Goal: Information Seeking & Learning: Learn about a topic

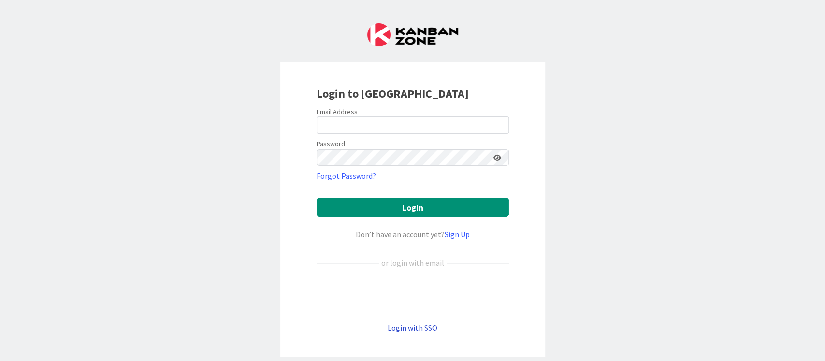
click at [408, 323] on link "Login with SSO" at bounding box center [413, 328] width 50 height 10
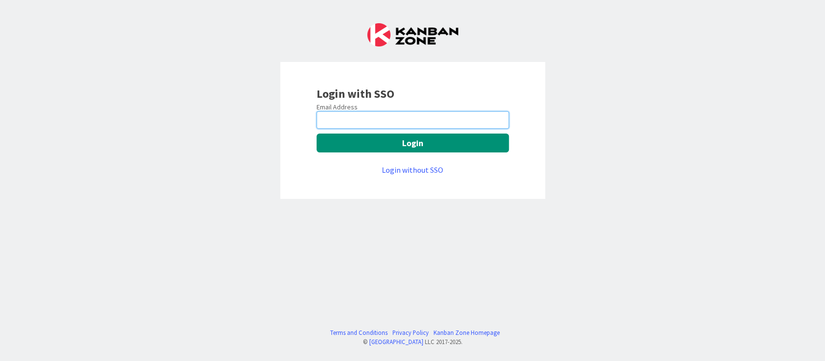
click at [410, 126] on input "email" at bounding box center [413, 119] width 192 height 17
type input "[PERSON_NAME][EMAIL_ADDRESS][DOMAIN_NAME]"
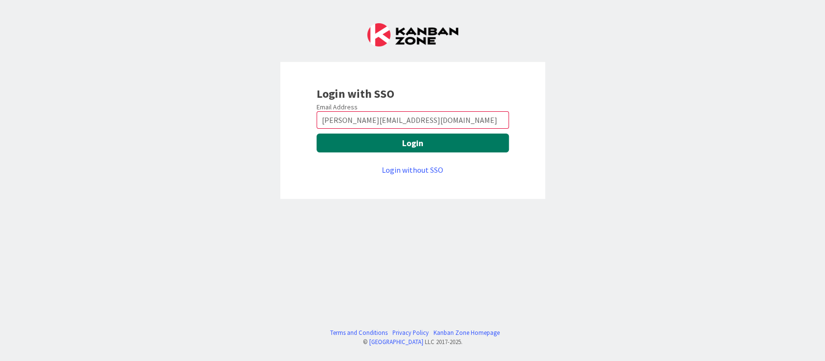
click at [414, 148] on button "Login" at bounding box center [413, 142] width 192 height 19
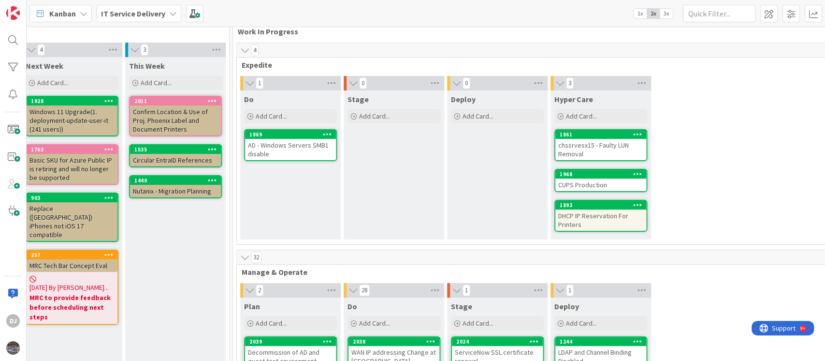
scroll to position [0, 323]
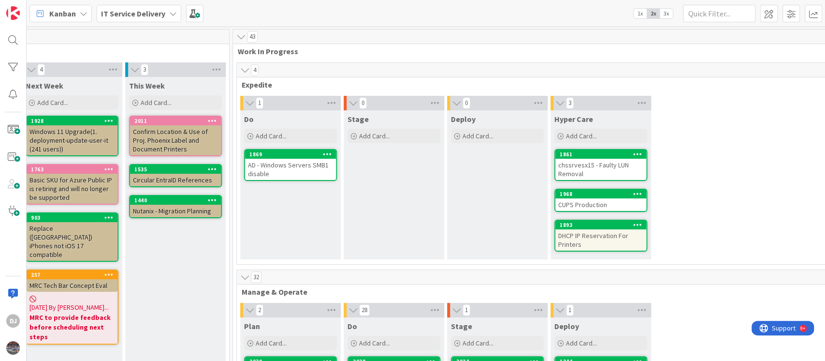
click at [298, 170] on div "AD - Windows Servers SMB1 disable" at bounding box center [290, 169] width 91 height 21
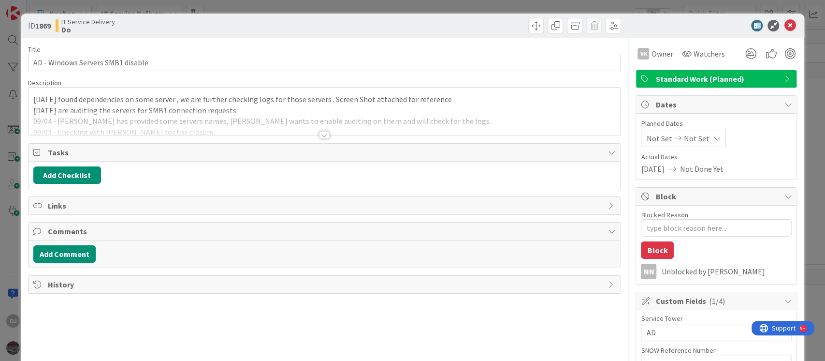
click at [350, 128] on div at bounding box center [325, 123] width 592 height 25
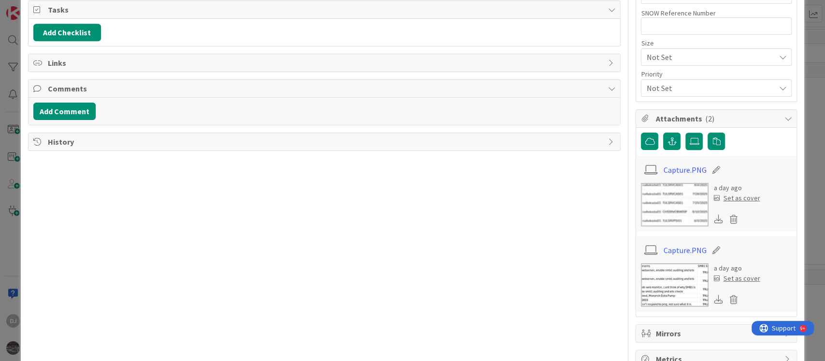
scroll to position [364, 0]
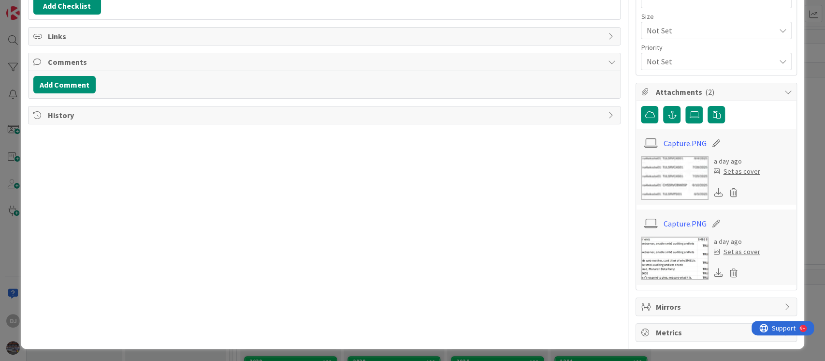
click at [641, 261] on img at bounding box center [675, 258] width 68 height 44
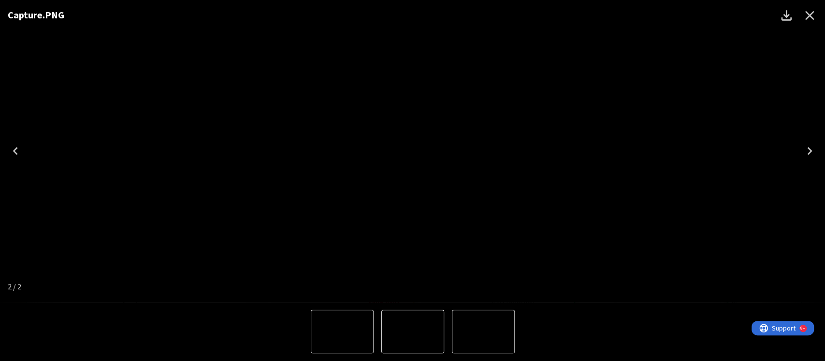
click at [413, 331] on img "2 of 2" at bounding box center [413, 331] width 0 height 0
click at [811, 17] on icon "Close" at bounding box center [810, 15] width 9 height 9
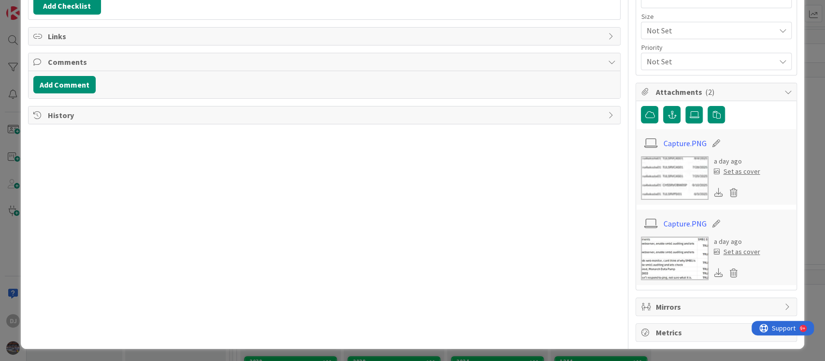
click at [808, 66] on div "ID 1869 IT Service Delivery Do Title 33 / 128 AD - Windows Servers SMB1 disable…" at bounding box center [412, 180] width 825 height 361
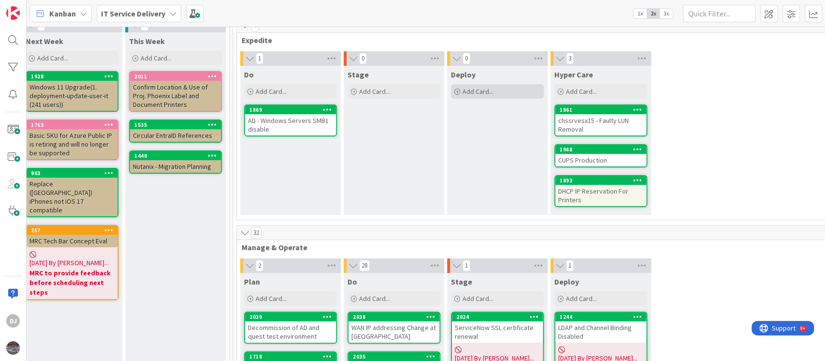
scroll to position [64, 323]
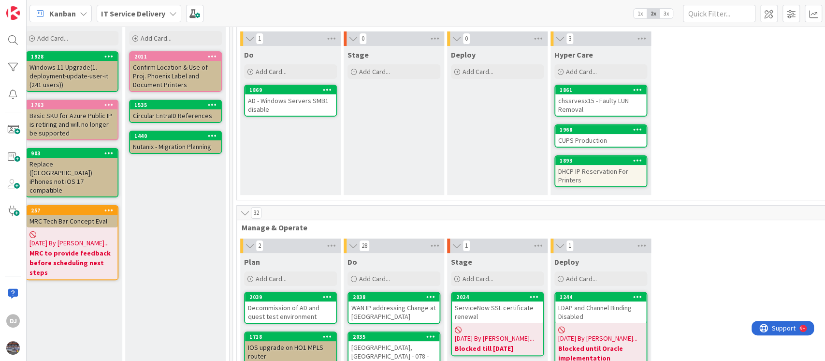
click at [589, 103] on div "chssrvesx15 - Faulty LUN Removal" at bounding box center [601, 104] width 91 height 21
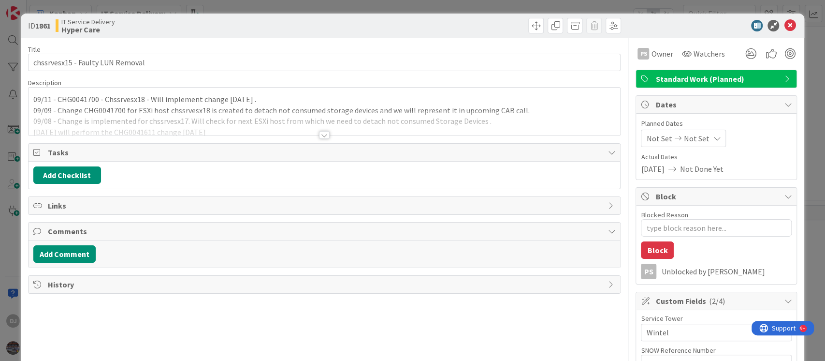
click at [321, 128] on div at bounding box center [325, 123] width 592 height 25
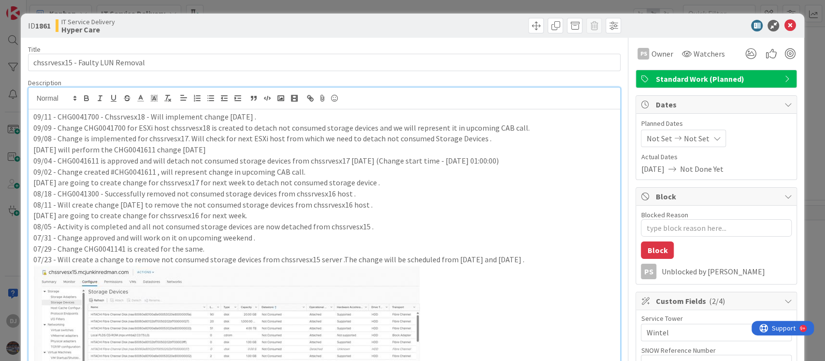
drag, startPoint x: 264, startPoint y: 118, endPoint x: 50, endPoint y: 113, distance: 214.3
click at [50, 113] on p "09/11 - CHG0041700 - Chssrvesx18 - Will implement change tomorrow ." at bounding box center [324, 116] width 583 height 11
click at [347, 167] on p "09/02 - Change created #CHG0041611 , will represent change in upcoming CAB call." at bounding box center [324, 171] width 583 height 11
click at [440, 6] on div "ID 1861 IT Service Delivery Hyper Care Title 32 / 128 chssrvesx15 - Faulty LUN …" at bounding box center [412, 180] width 825 height 361
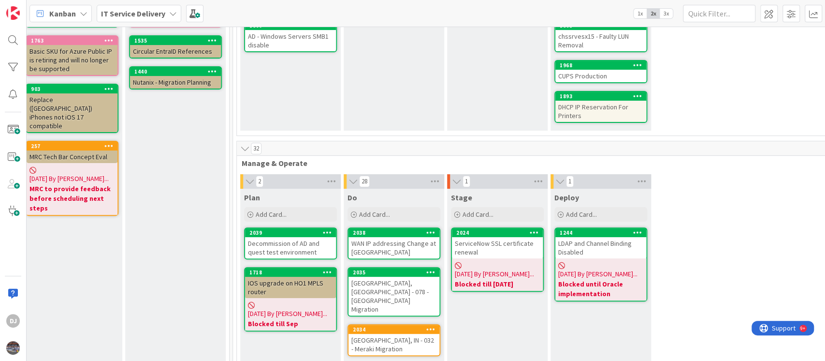
click at [632, 72] on div "CUPS Production" at bounding box center [601, 76] width 91 height 13
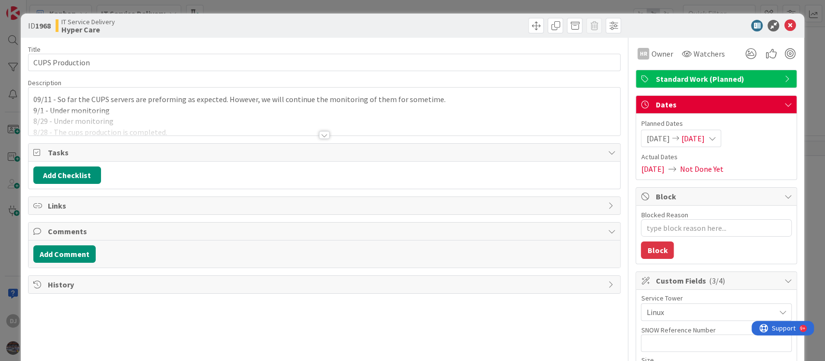
click at [456, 119] on div at bounding box center [325, 123] width 592 height 25
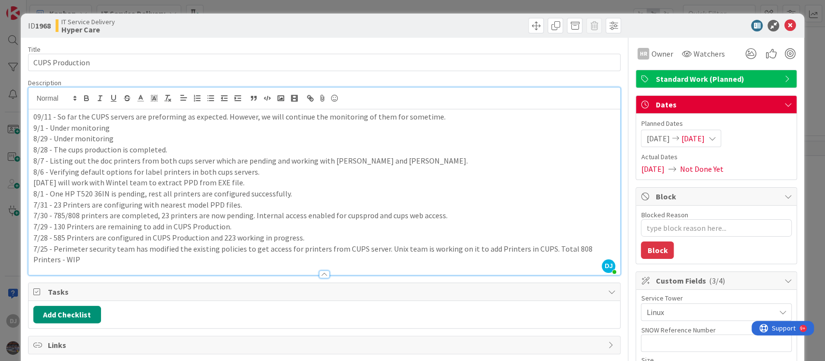
click at [391, 4] on div "ID 1968 IT Service Delivery Hyper Care Title 15 / 128 CUPS Production Descripti…" at bounding box center [412, 180] width 825 height 361
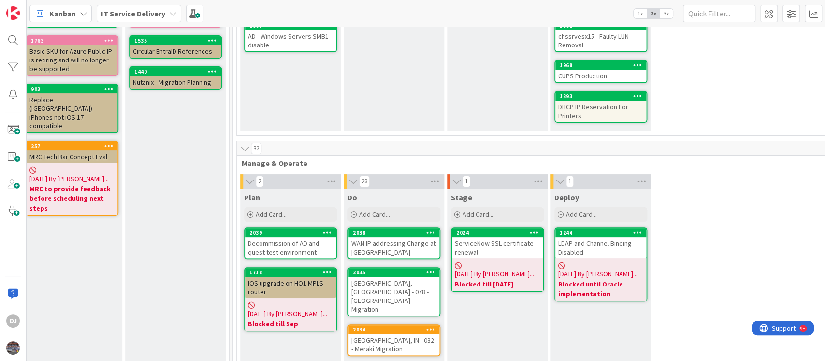
click at [622, 113] on div "DHCP IP Reservation For Printers" at bounding box center [601, 111] width 91 height 21
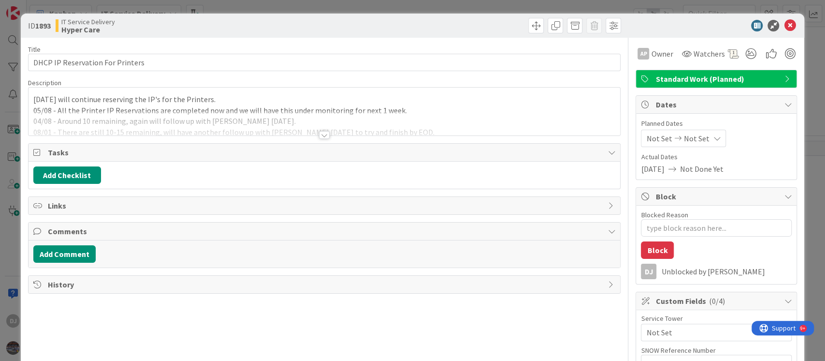
click at [515, 96] on p "26/08 - We will continue reserving the IP's for the Printers." at bounding box center [324, 99] width 583 height 11
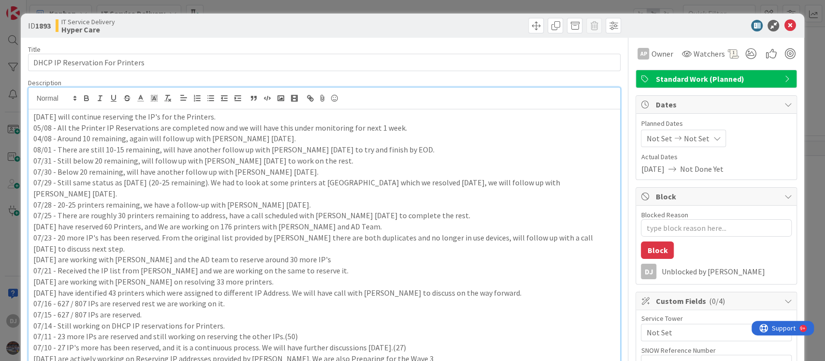
click at [442, 6] on div "ID 1893 IT Service Delivery Hyper Care Title 32 / 128 DHCP IP Reservation For P…" at bounding box center [412, 180] width 825 height 361
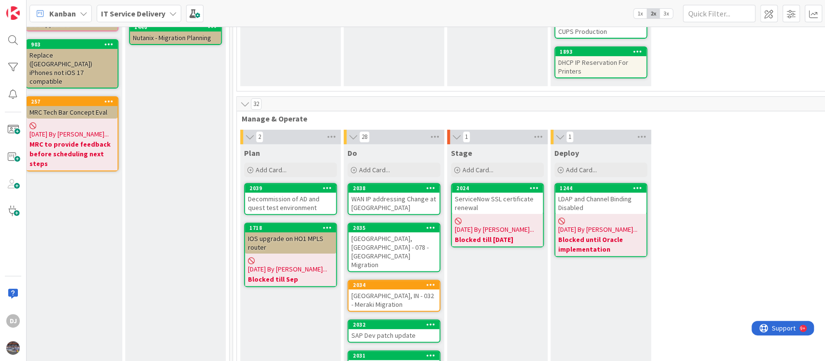
scroll to position [193, 323]
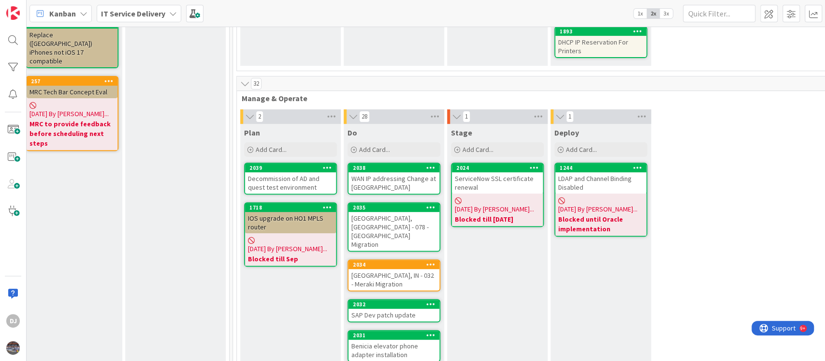
click at [321, 180] on div "Decommission of AD and quest test environment" at bounding box center [290, 182] width 91 height 21
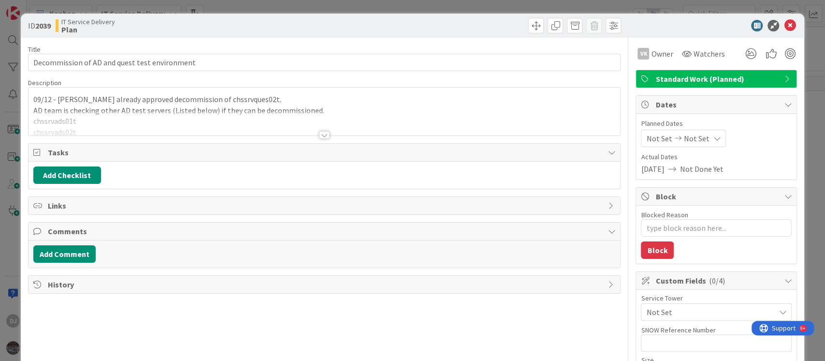
click at [317, 123] on div at bounding box center [325, 123] width 592 height 25
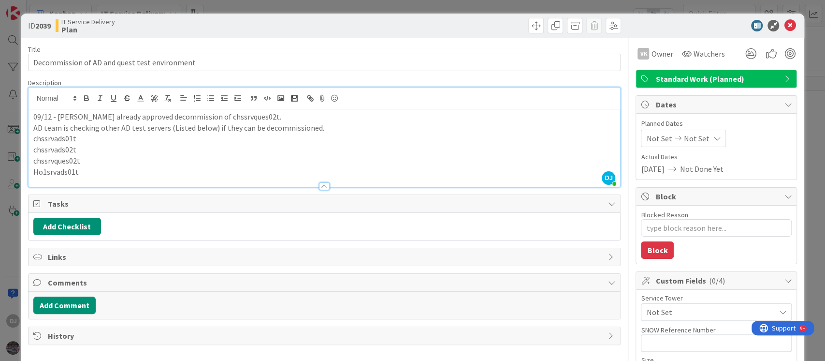
click at [312, 4] on div "ID 2039 IT Service Delivery Plan Title 45 / 128 Decommission of AD and quest te…" at bounding box center [412, 180] width 825 height 361
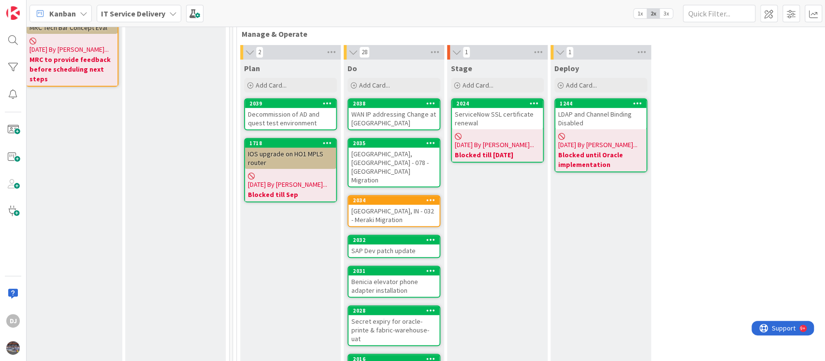
click at [424, 119] on div "WAN IP addressing Change at Nagpur Branch" at bounding box center [394, 118] width 91 height 21
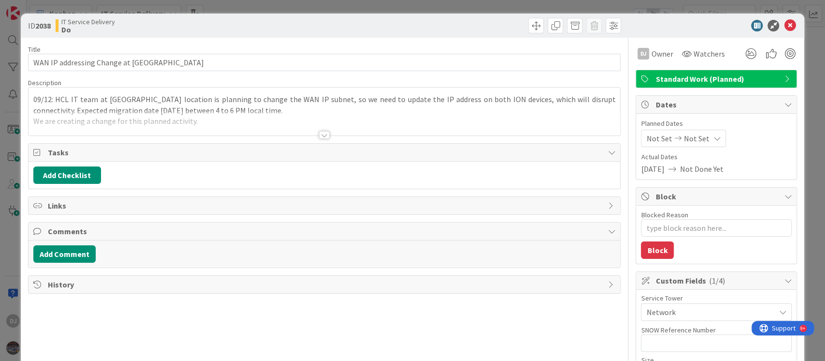
click at [422, 118] on div at bounding box center [325, 123] width 592 height 25
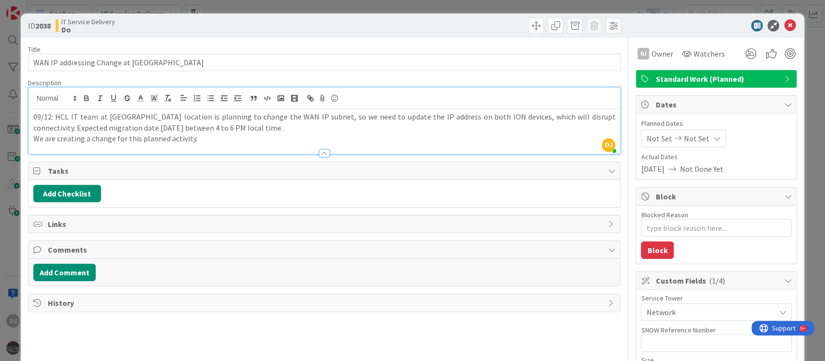
click at [472, 6] on div "ID 2038 IT Service Delivery Do Title 41 / 128 WAN IP addressing Change at Nagpu…" at bounding box center [412, 180] width 825 height 361
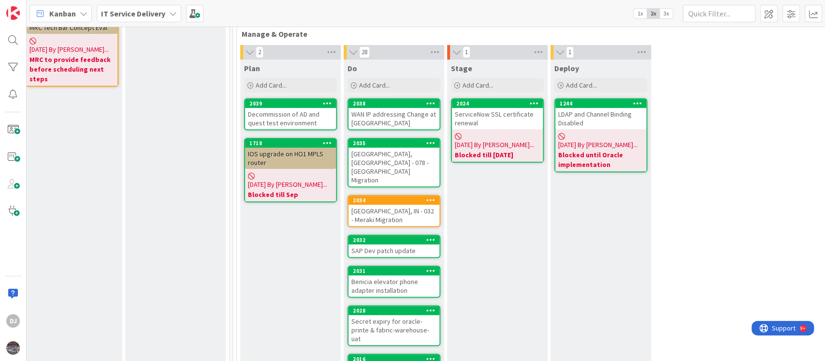
click at [425, 161] on div "Odessa, TX - 078 - Meraki Migration" at bounding box center [394, 166] width 91 height 39
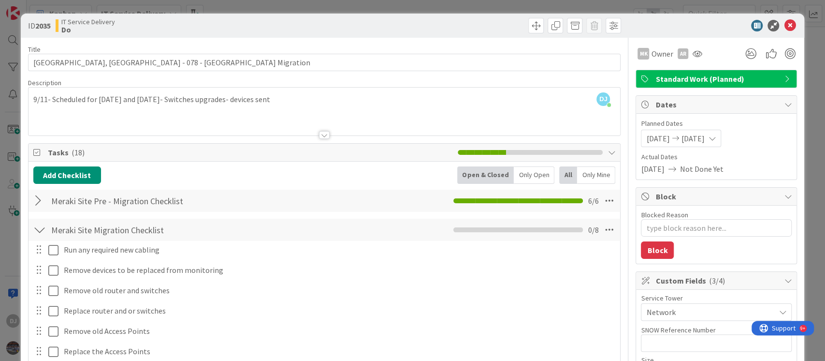
drag, startPoint x: 415, startPoint y: 6, endPoint x: 417, endPoint y: 20, distance: 14.1
click at [415, 6] on div "ID 2035 IT Service Delivery Do Title 35 / 128 Odessa, TX - 078 - Meraki Migrati…" at bounding box center [412, 180] width 825 height 361
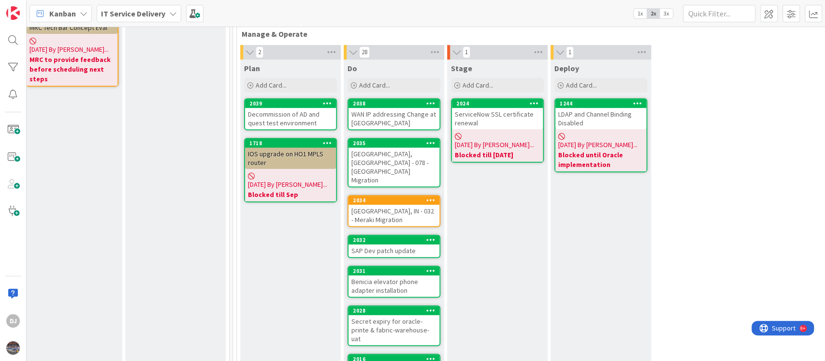
click at [420, 205] on div "Munster, IN - 032 - Meraki Migration" at bounding box center [394, 215] width 91 height 21
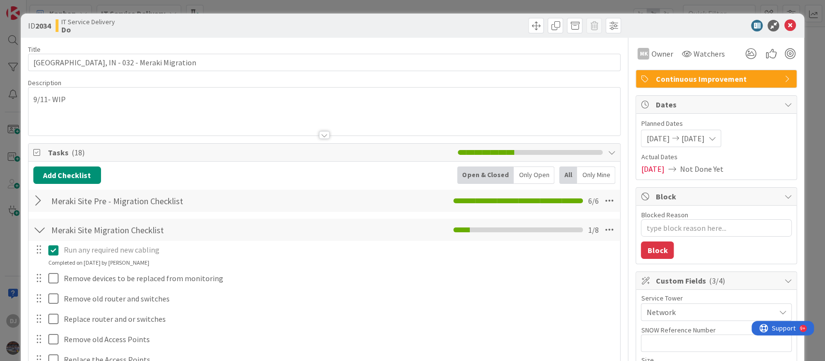
click at [375, 133] on div at bounding box center [325, 123] width 592 height 25
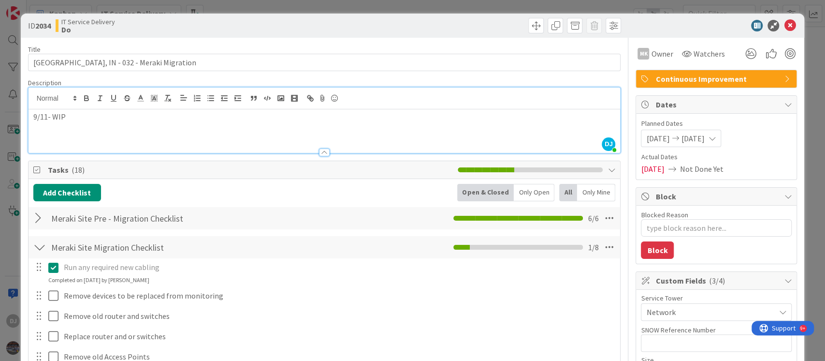
click at [427, 2] on div "ID 2034 IT Service Delivery Do Title 36 / 128 Munster, IN - 032 - Meraki Migrat…" at bounding box center [412, 180] width 825 height 361
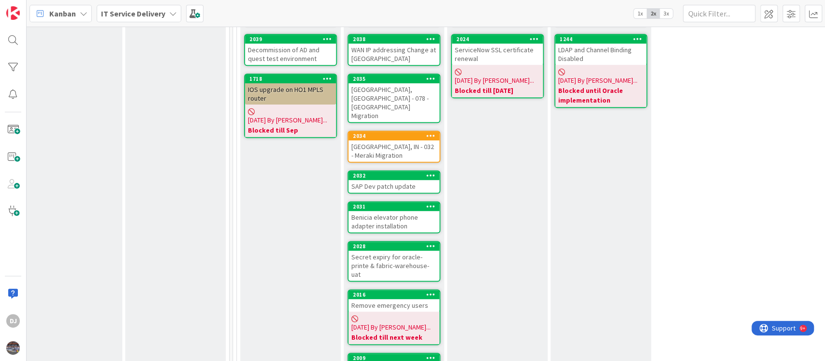
click at [415, 180] on div "SAP Dev patch update" at bounding box center [394, 186] width 91 height 13
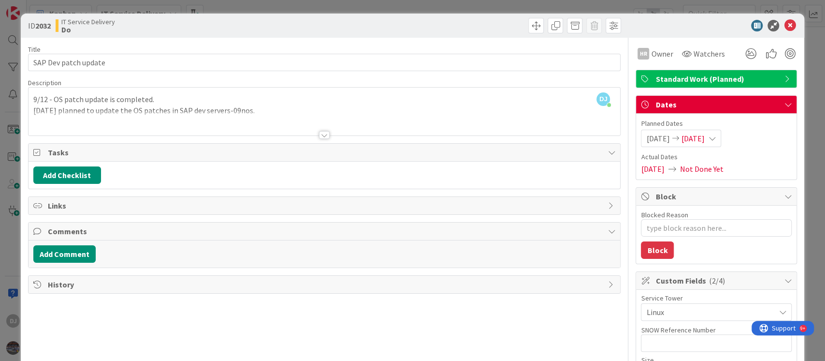
click at [347, 12] on div "ID 2032 IT Service Delivery Do Title 20 / 128 SAP Dev patch update Description …" at bounding box center [412, 180] width 825 height 361
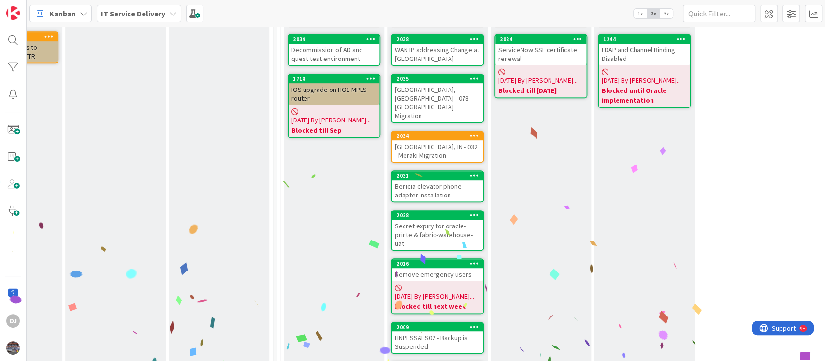
scroll to position [322, 279]
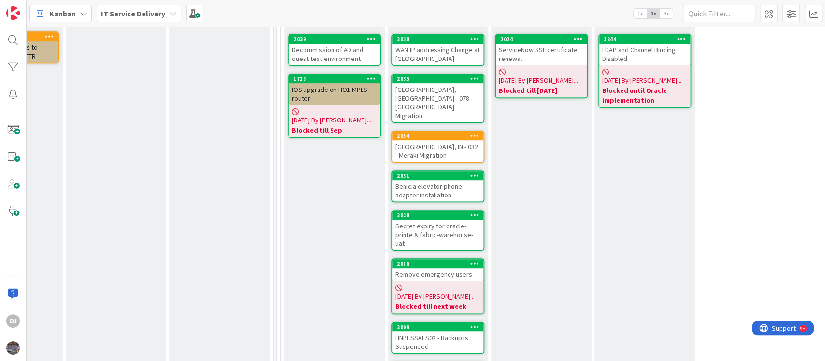
click at [468, 180] on div "Benicia elevator phone adapter installation" at bounding box center [438, 190] width 91 height 21
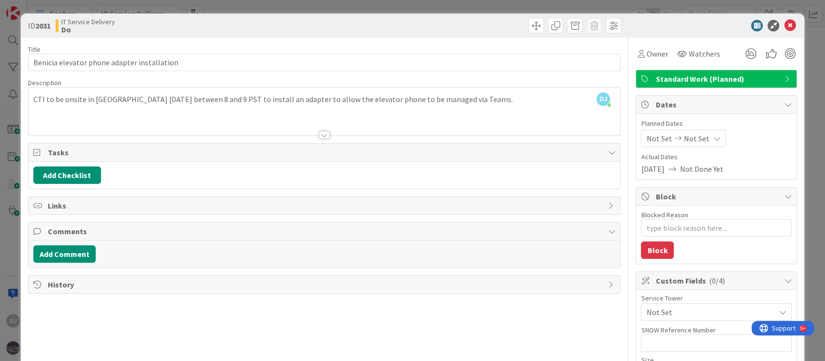
click at [430, 6] on div "ID 2031 IT Service Delivery Do Title 43 / 128 Benicia elevator phone adapter in…" at bounding box center [412, 180] width 825 height 361
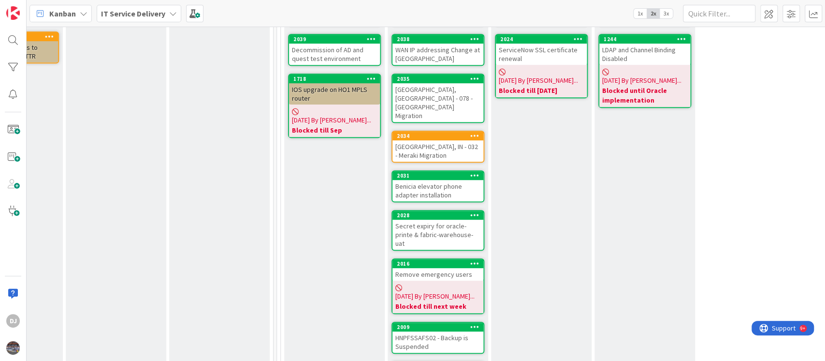
click at [446, 220] on div "Secret expiry for oracle-printe & fabric-warehouse-uat" at bounding box center [438, 235] width 91 height 30
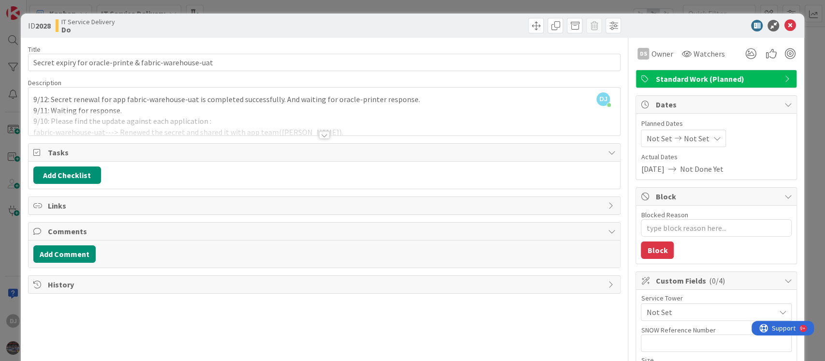
click at [333, 130] on div at bounding box center [325, 123] width 592 height 25
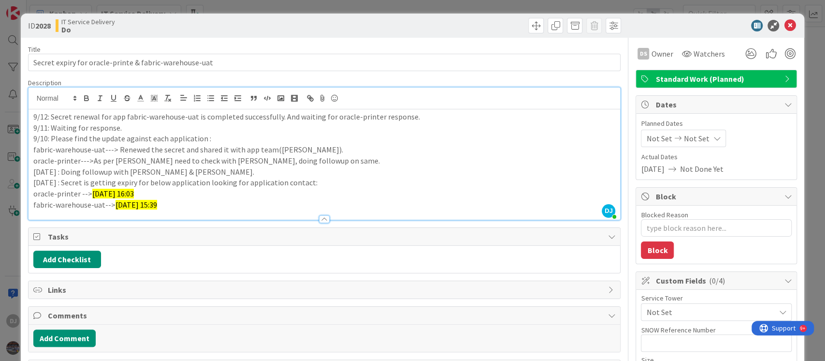
drag, startPoint x: 84, startPoint y: 191, endPoint x: 213, endPoint y: 212, distance: 130.4
click at [213, 212] on div "Description DJ Devanshi Jora joined 2 m ago 9/12: Secret renewal for app fabric…" at bounding box center [324, 149] width 593 height 142
click at [425, 207] on p "fabric-warehouse-uat--> 9/29/2025 15:39" at bounding box center [324, 204] width 583 height 11
click at [654, 230] on textarea "Blocked Reason" at bounding box center [716, 227] width 151 height 17
type textarea "x"
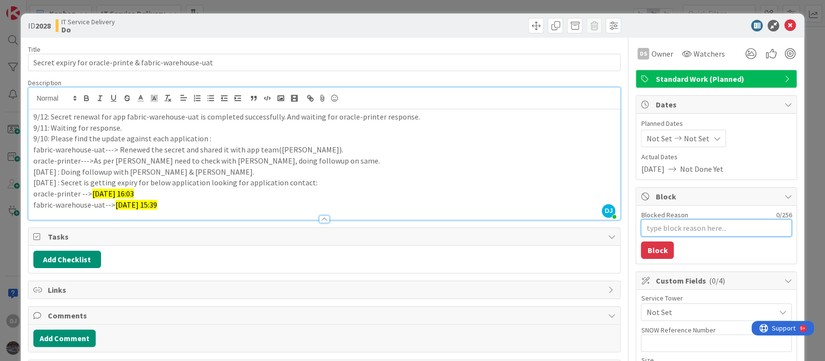
type textarea "B"
type textarea "x"
type textarea "Bl"
type textarea "x"
type textarea "Blo"
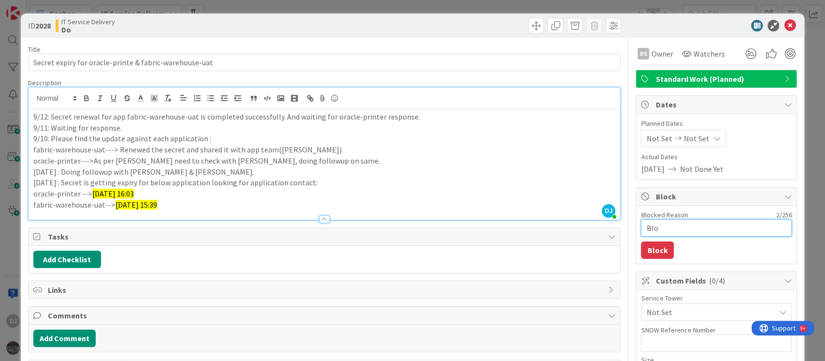
type textarea "x"
type textarea "Bloc"
type textarea "x"
type textarea "Block"
type textarea "x"
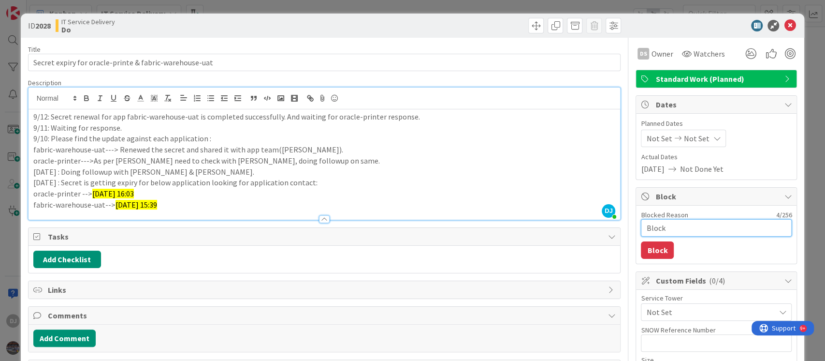
type textarea "Blocke"
type textarea "x"
type textarea "Blocked"
type textarea "x"
type textarea "Blocked"
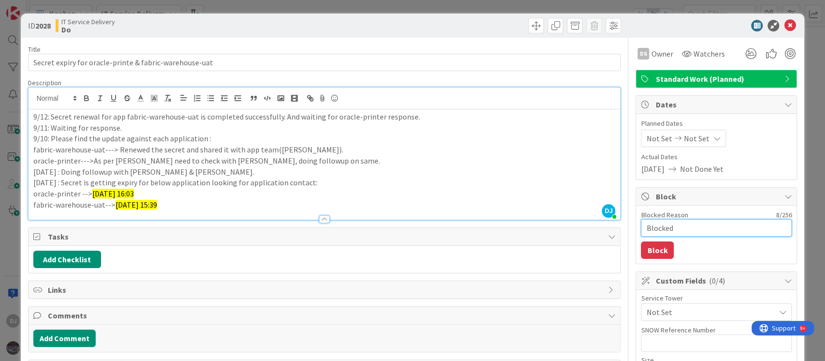
type textarea "x"
type textarea "Blocked f"
type textarea "x"
type textarea "Blocked fo"
type textarea "x"
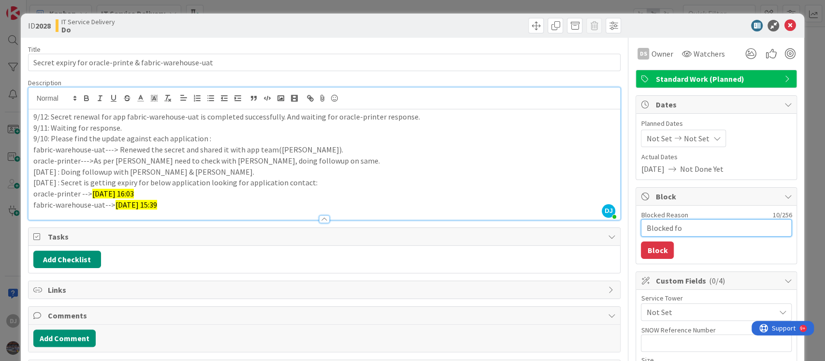
type textarea "Blocked for"
type textarea "x"
type textarea "Blocked for"
type textarea "x"
type textarea "Blocked for a"
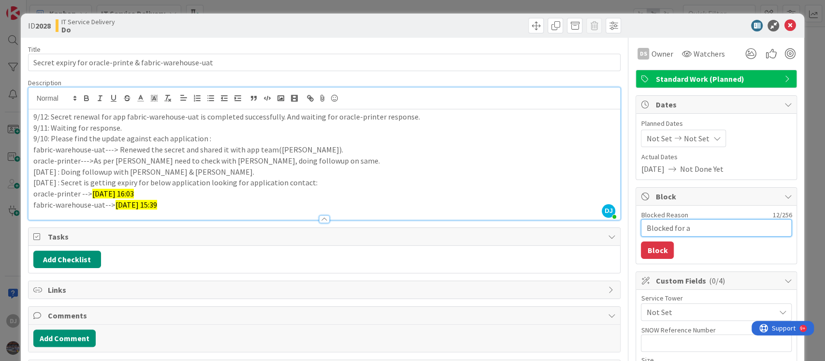
type textarea "x"
type textarea "Blocked for a"
type textarea "x"
type textarea "Blocked for a w"
type textarea "x"
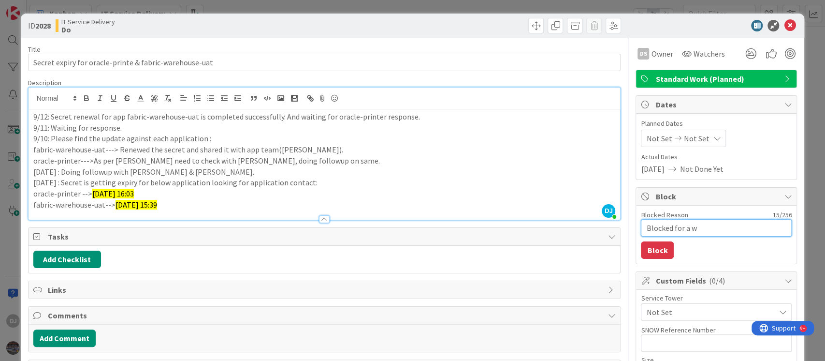
type textarea "Blocked for a we"
type textarea "x"
type textarea "Blocked for a wee"
type textarea "x"
type textarea "Blocked for a week"
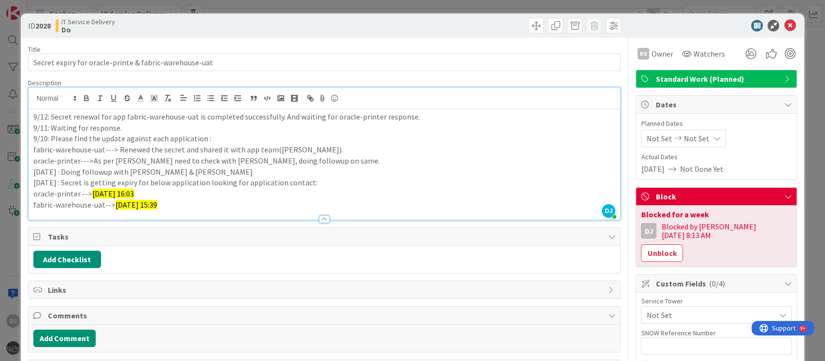
click at [449, 7] on div "ID 2028 IT Service Delivery Do Title 54 / 128 Secret expiry for oracle-printe &…" at bounding box center [412, 180] width 825 height 361
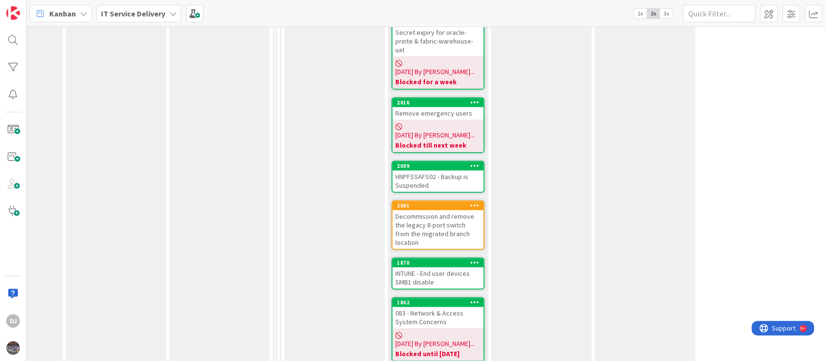
click at [442, 170] on div "HNPFSSAFS02 - Backup is Suspended" at bounding box center [438, 180] width 91 height 21
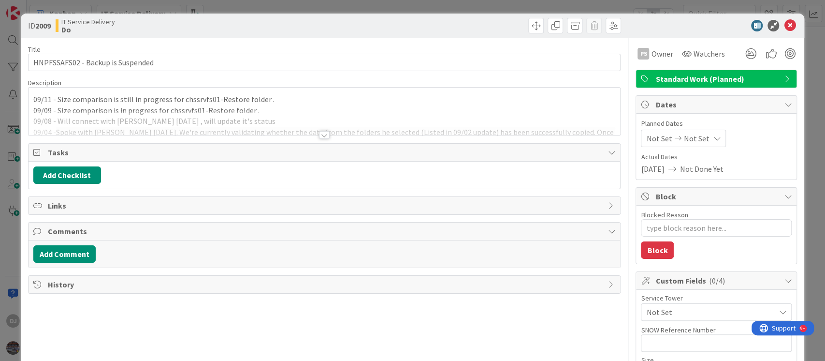
click at [410, 128] on div at bounding box center [325, 123] width 592 height 25
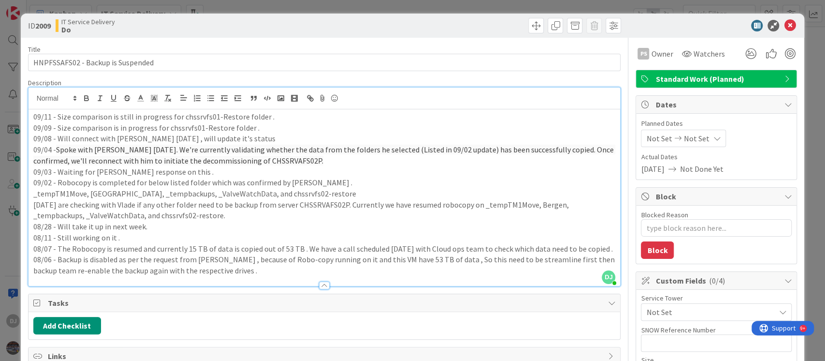
click at [403, 6] on div "ID 2009 IT Service Delivery Do Title 33 / 128 HNPFSSAFS02 - Backup is Suspended…" at bounding box center [412, 180] width 825 height 361
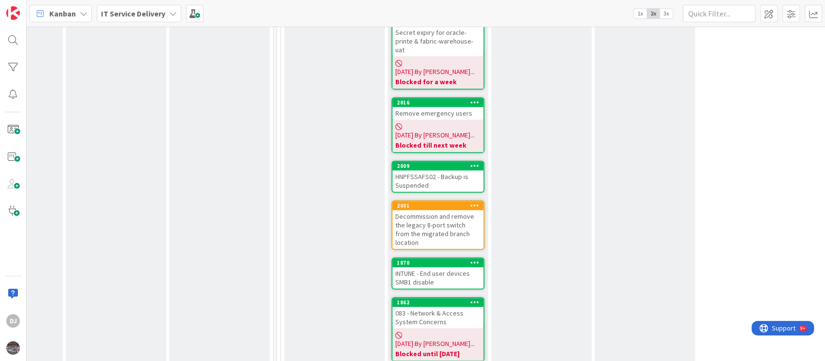
click at [427, 210] on div "Decommission and remove the legacy 8-port switch from the migrated branch locat…" at bounding box center [438, 229] width 91 height 39
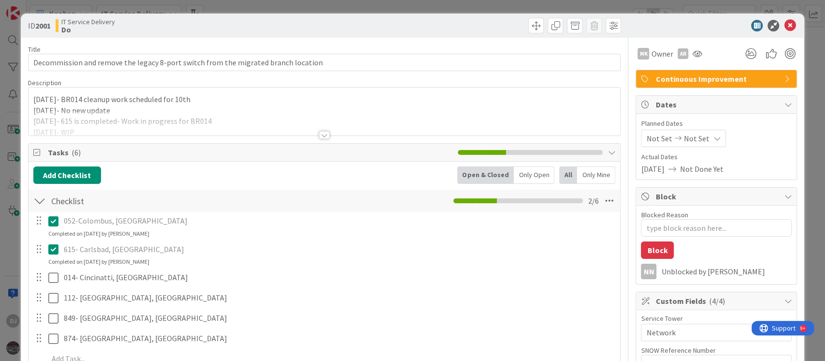
click at [316, 124] on div at bounding box center [325, 123] width 592 height 25
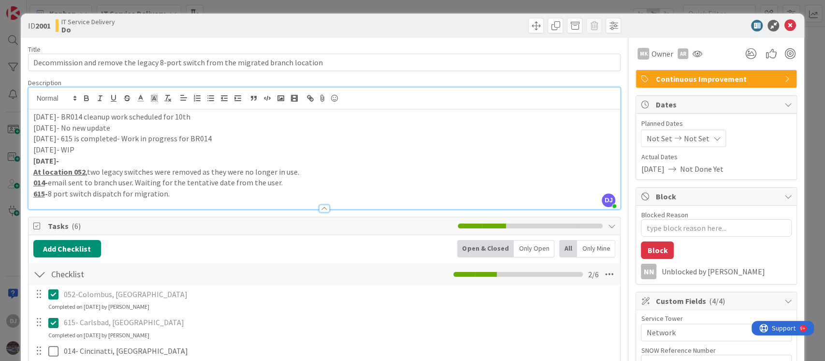
click at [325, 9] on div "ID 2001 IT Service Delivery Do Title 82 / 128 Decommission and remove the legac…" at bounding box center [412, 180] width 825 height 361
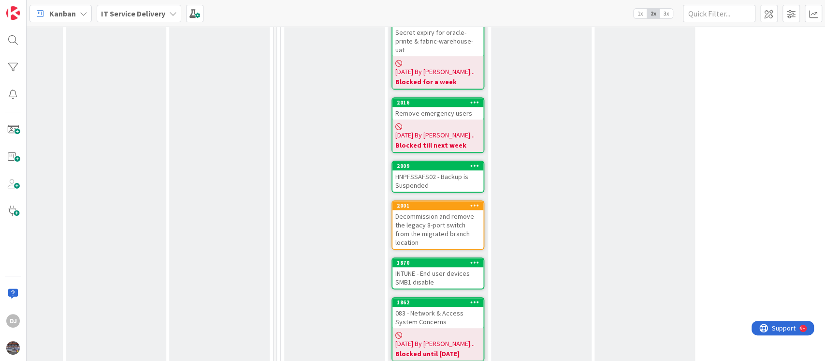
click at [459, 267] on div "INTUNE - End user devices SMB1 disable" at bounding box center [438, 277] width 91 height 21
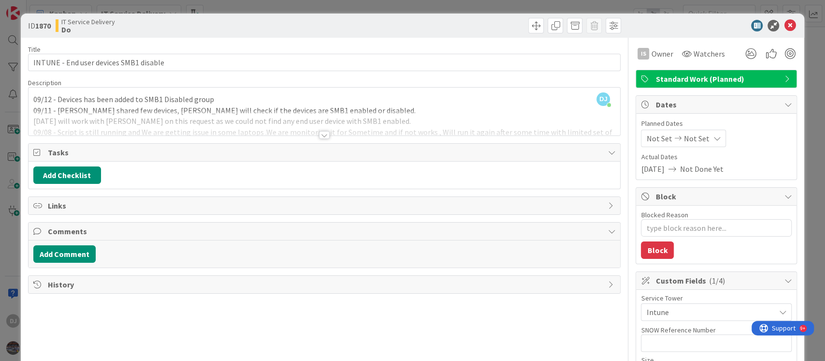
click at [421, 134] on div at bounding box center [325, 123] width 592 height 25
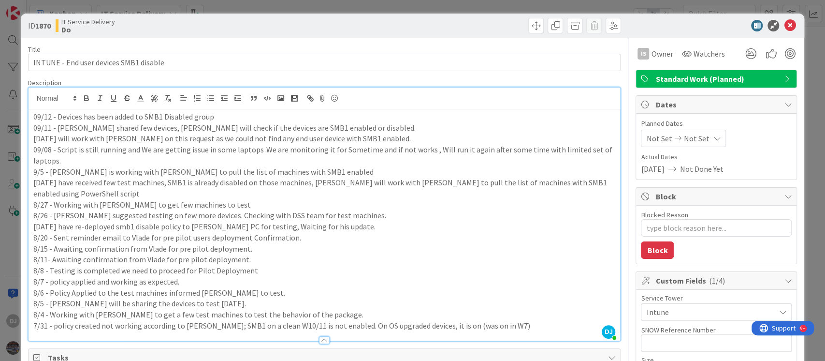
click at [433, 6] on div "ID 1870 IT Service Delivery Do Title 38 / 128 INTUNE - End user devices SMB1 di…" at bounding box center [412, 180] width 825 height 361
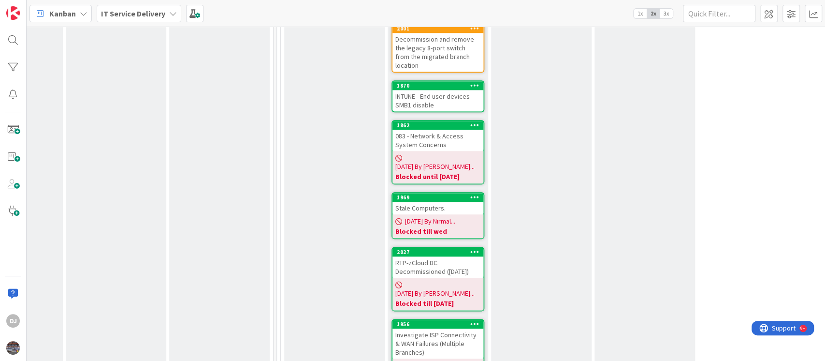
scroll to position [709, 279]
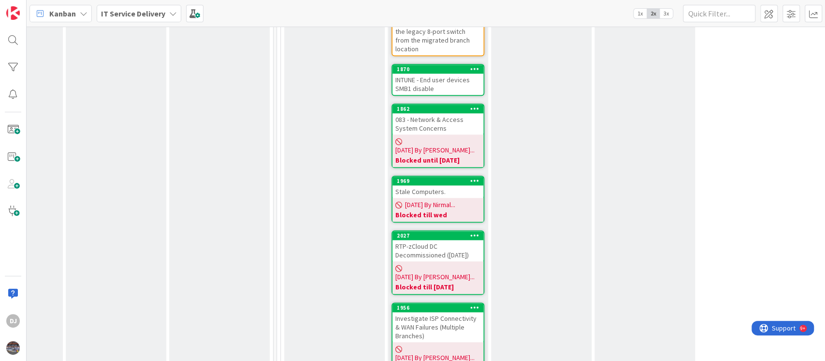
click at [441, 185] on div "Stale Computers." at bounding box center [438, 191] width 91 height 13
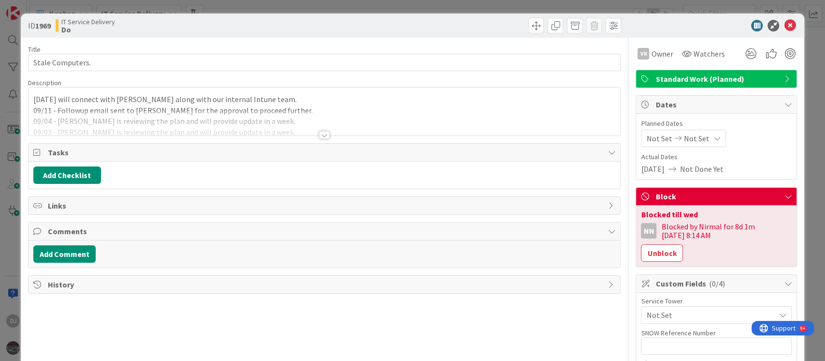
click at [441, 131] on div at bounding box center [325, 123] width 592 height 25
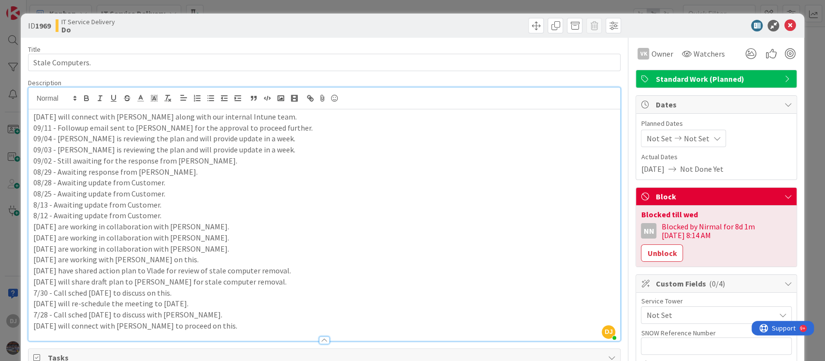
click at [344, 7] on div "ID 1969 IT Service Delivery Do Title 16 / 128 Stale Computers. Description DJ D…" at bounding box center [412, 180] width 825 height 361
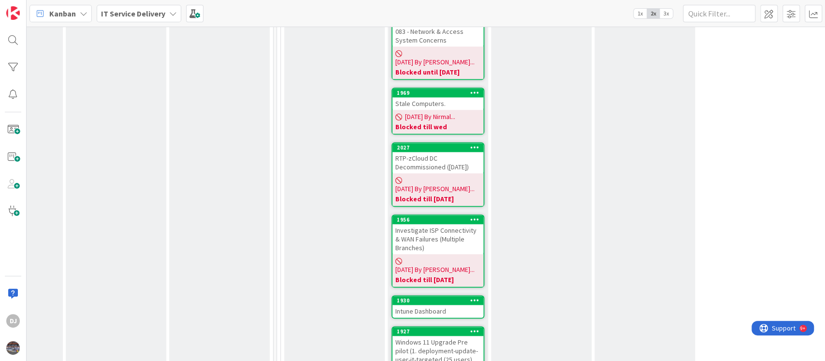
scroll to position [838, 279]
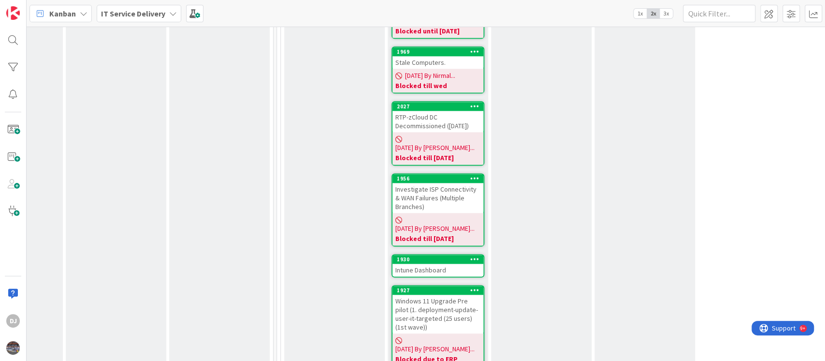
click at [476, 264] on div "Intune Dashboard" at bounding box center [438, 270] width 91 height 13
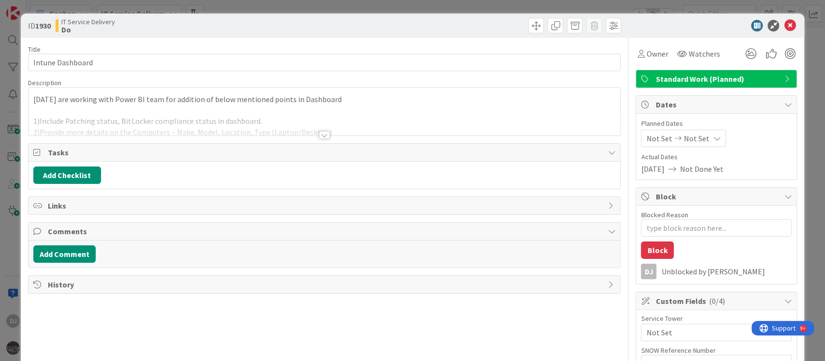
click at [359, 106] on div "09/11 - We are working with Power BI team for addition of below mentioned point…" at bounding box center [325, 112] width 592 height 48
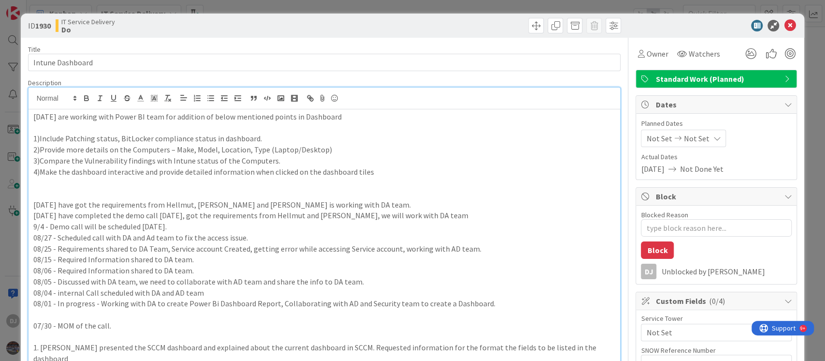
click at [405, 9] on div "ID 1930 IT Service Delivery Do Title 16 / 128 Intune Dashboard Description DJ D…" at bounding box center [412, 180] width 825 height 361
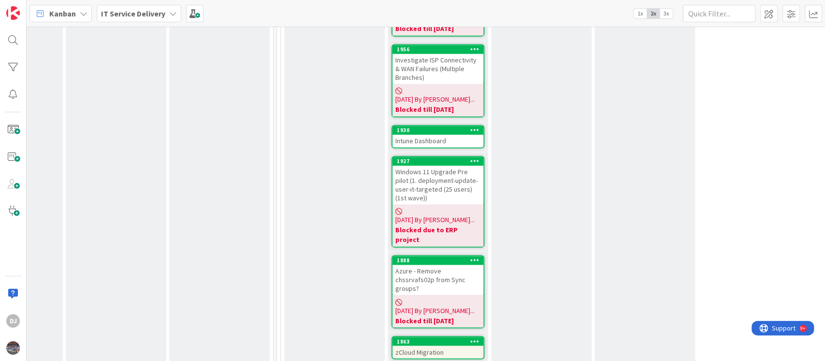
scroll to position [1031, 279]
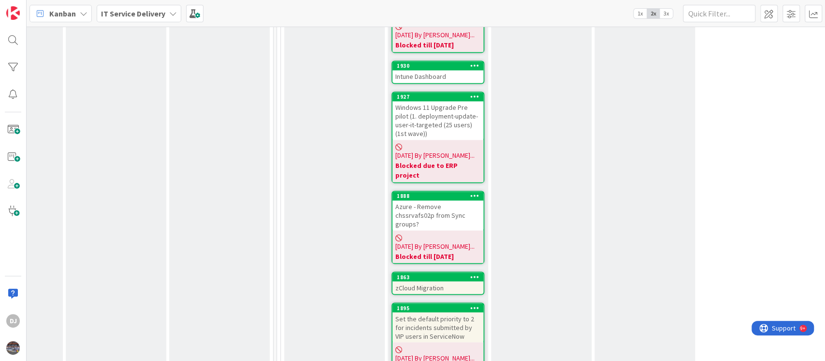
click at [454, 281] on div "zCloud Migration" at bounding box center [438, 287] width 91 height 13
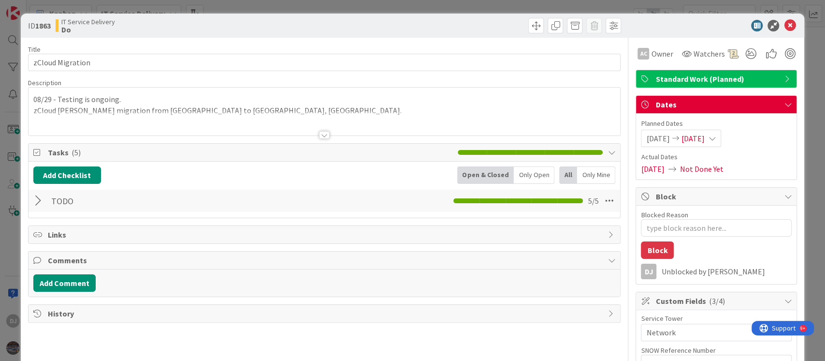
type textarea "x"
click at [325, 119] on div at bounding box center [325, 123] width 592 height 25
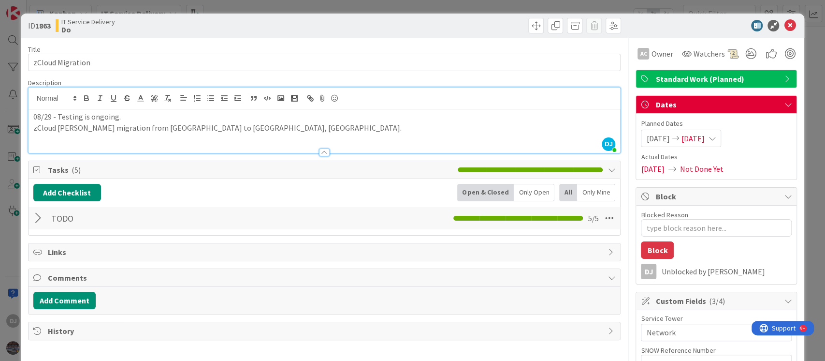
click at [488, 4] on div "ID 1863 IT Service Delivery Do Title 16 / 128 zCloud Migration Description DJ D…" at bounding box center [412, 180] width 825 height 361
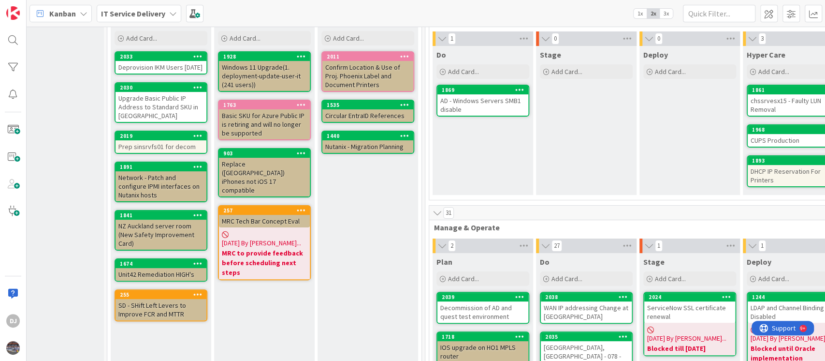
scroll to position [0, 130]
